Goal: Information Seeking & Learning: Learn about a topic

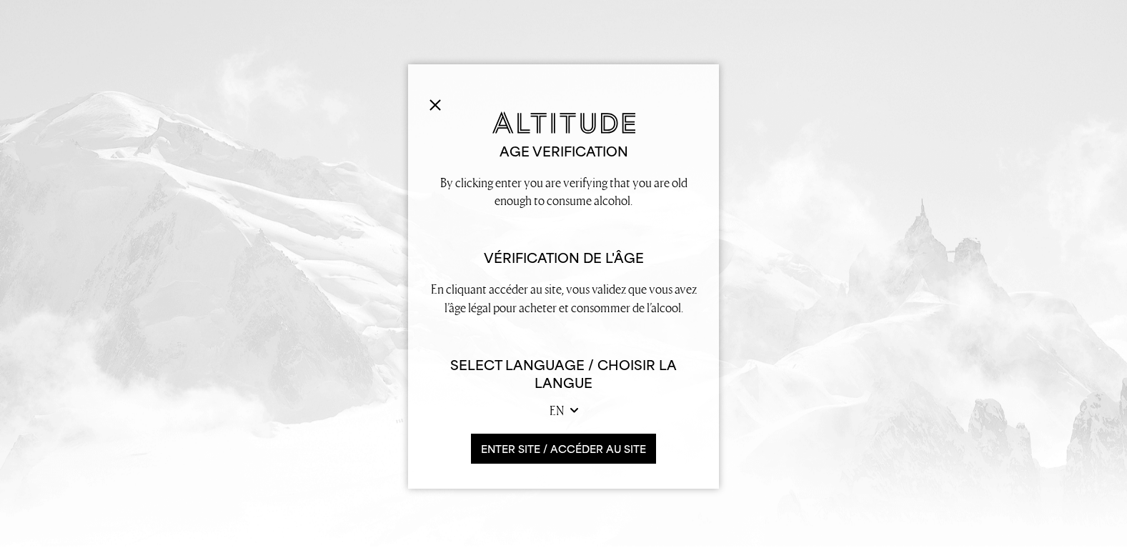
click at [547, 442] on button "ENTER SITE / accéder au site" at bounding box center [563, 449] width 185 height 31
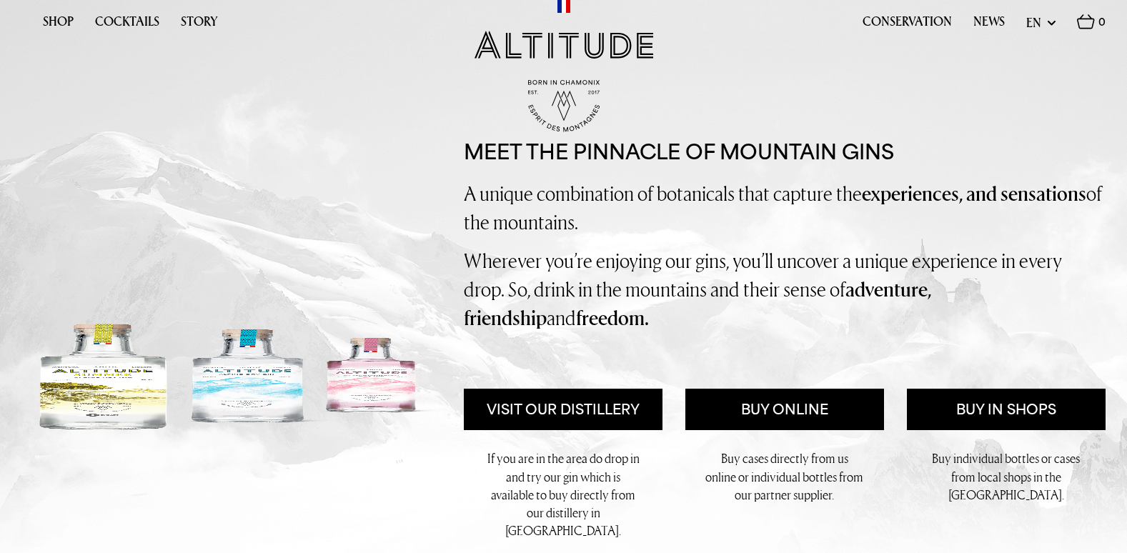
click at [1051, 23] on select "en fr" at bounding box center [1040, 23] width 29 height 18
select select "fr"
click at [1026, 14] on select "en fr" at bounding box center [1040, 23] width 29 height 18
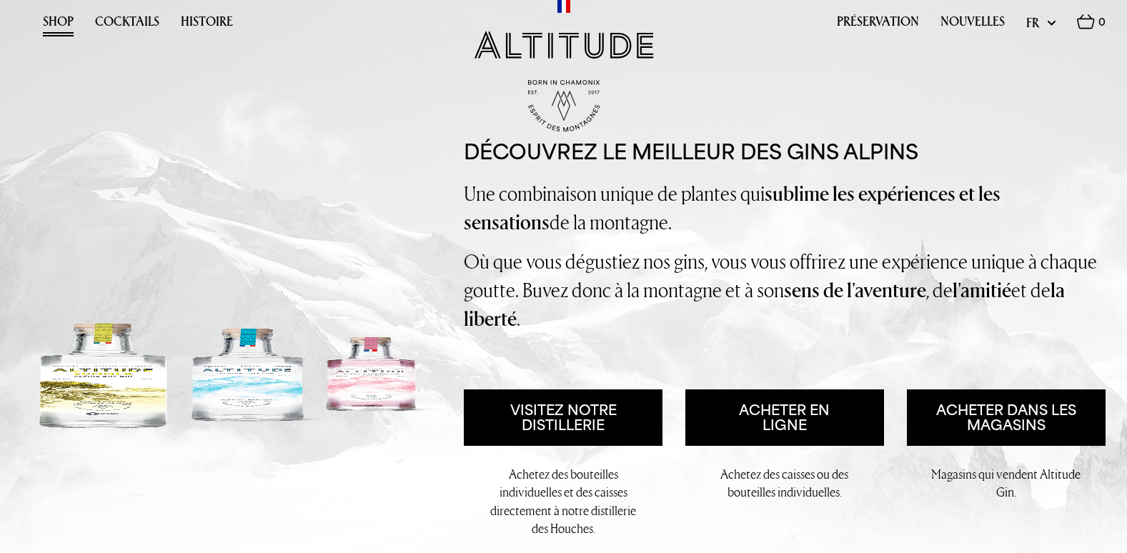
click at [61, 21] on link "Shop" at bounding box center [58, 25] width 31 height 22
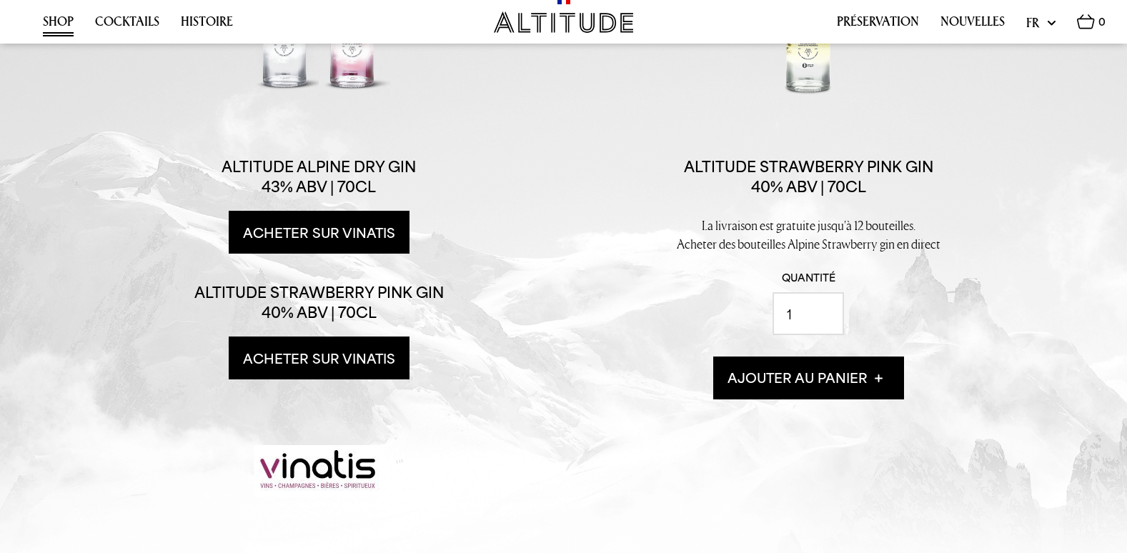
scroll to position [227, 0]
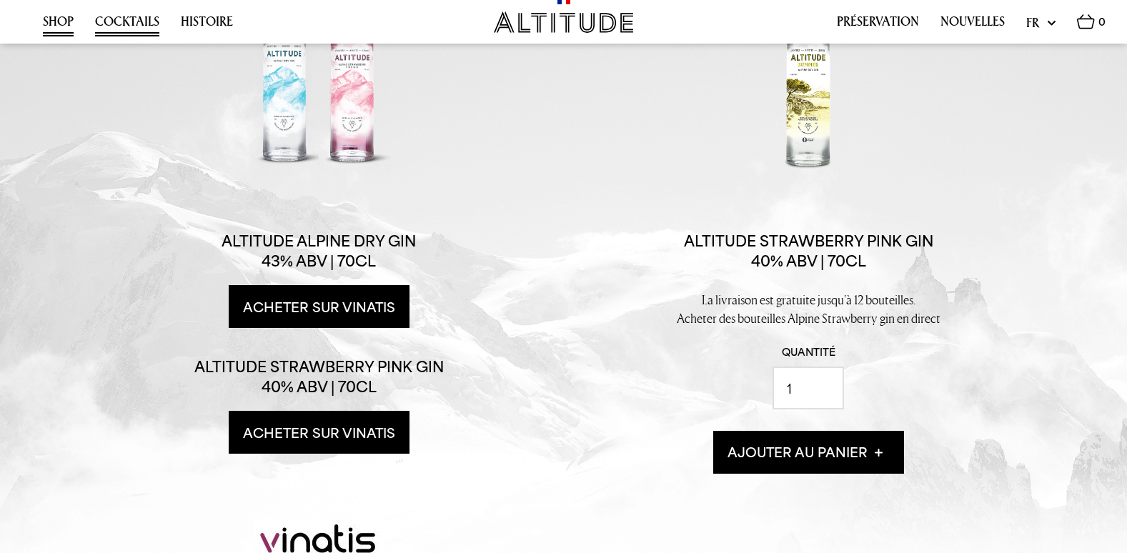
click at [126, 15] on link "Cocktails" at bounding box center [127, 25] width 64 height 22
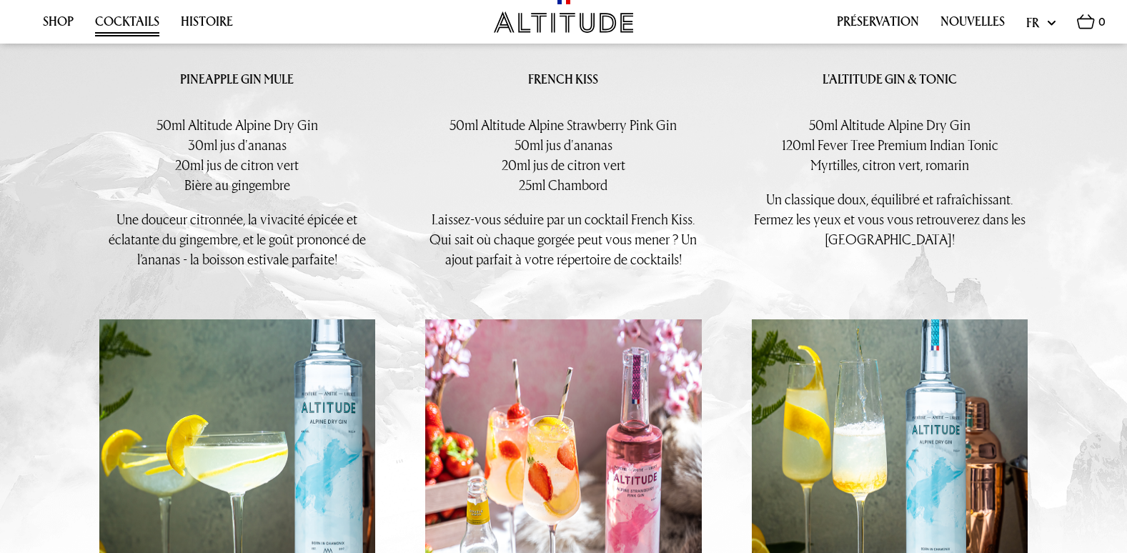
scroll to position [2073, 0]
